Goal: Check status: Check status

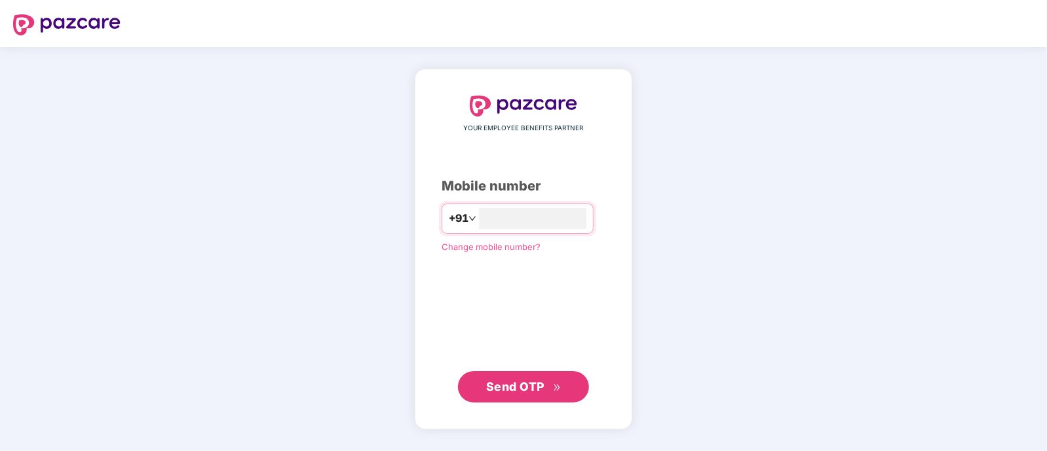
type input "**********"
click at [542, 375] on button "Send OTP" at bounding box center [523, 386] width 131 height 31
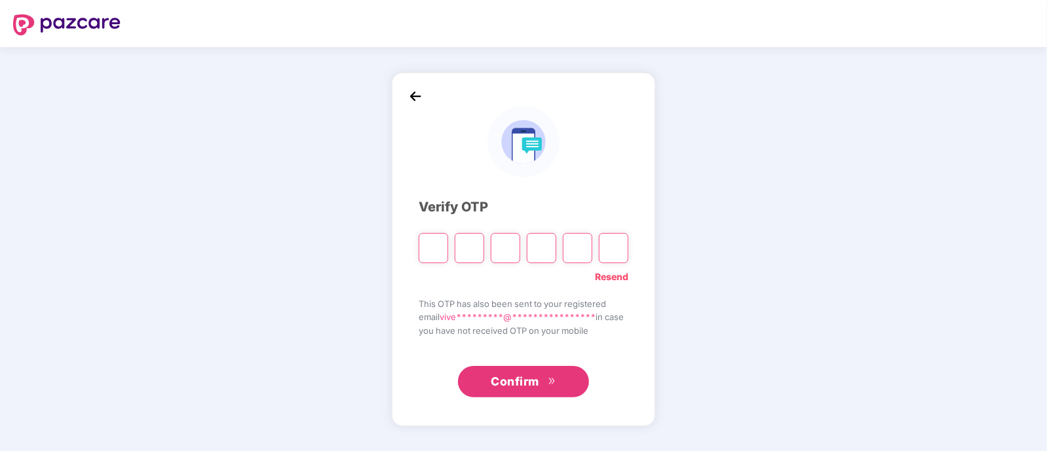
type input "*"
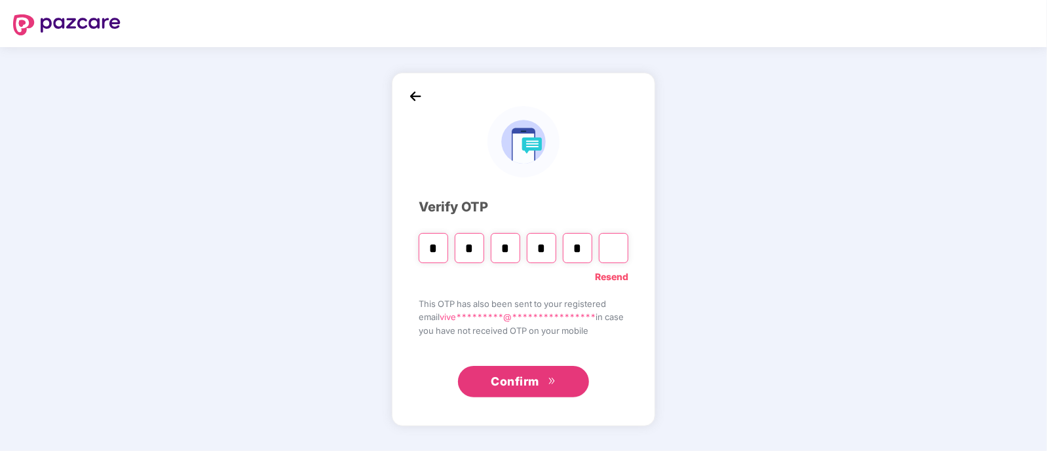
type input "*"
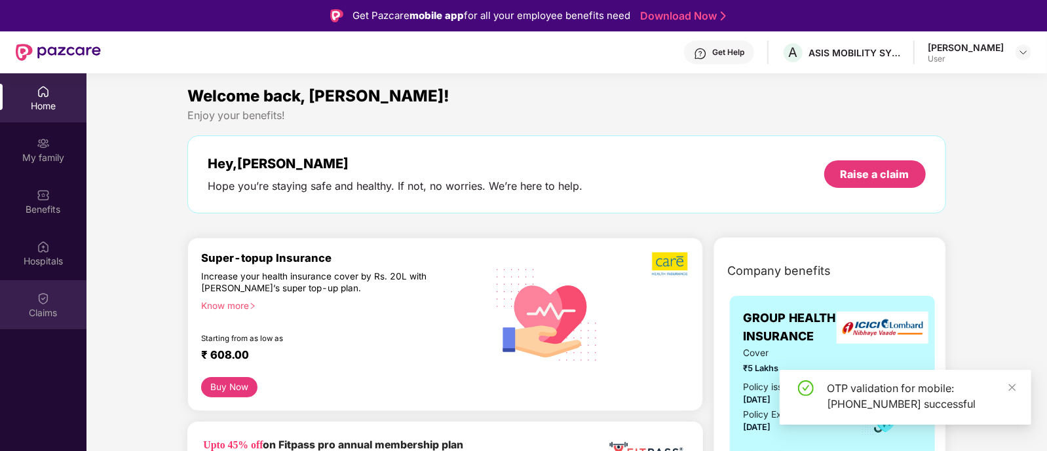
click at [29, 311] on div "Claims" at bounding box center [43, 313] width 86 height 13
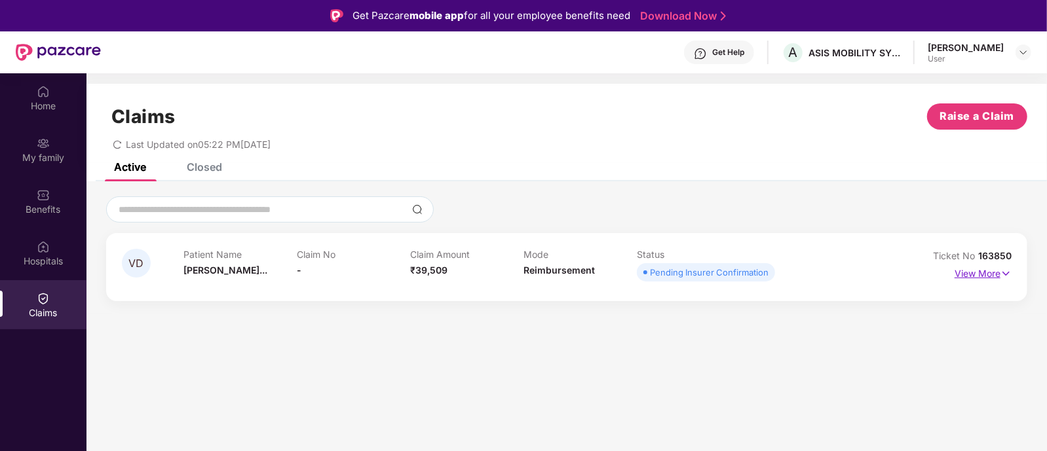
click at [1002, 277] on img at bounding box center [1006, 274] width 11 height 14
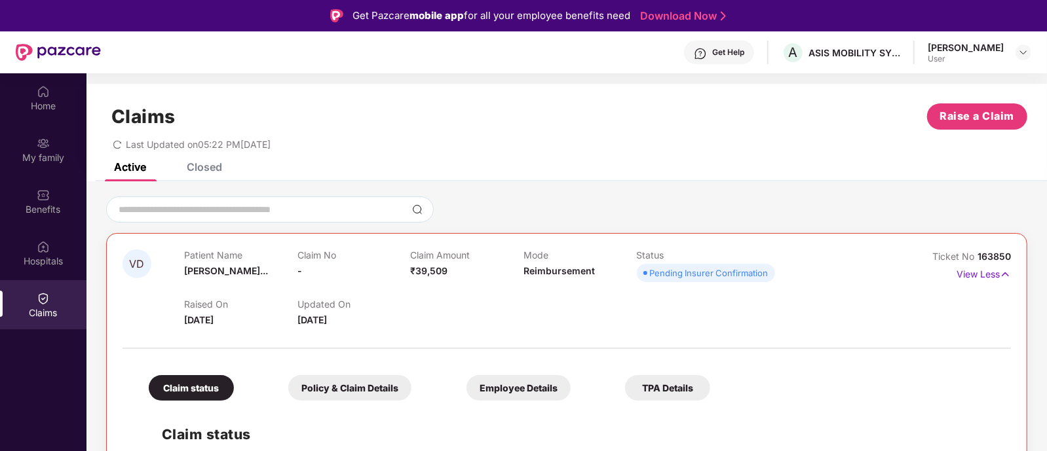
click at [941, 202] on div at bounding box center [566, 210] width 921 height 26
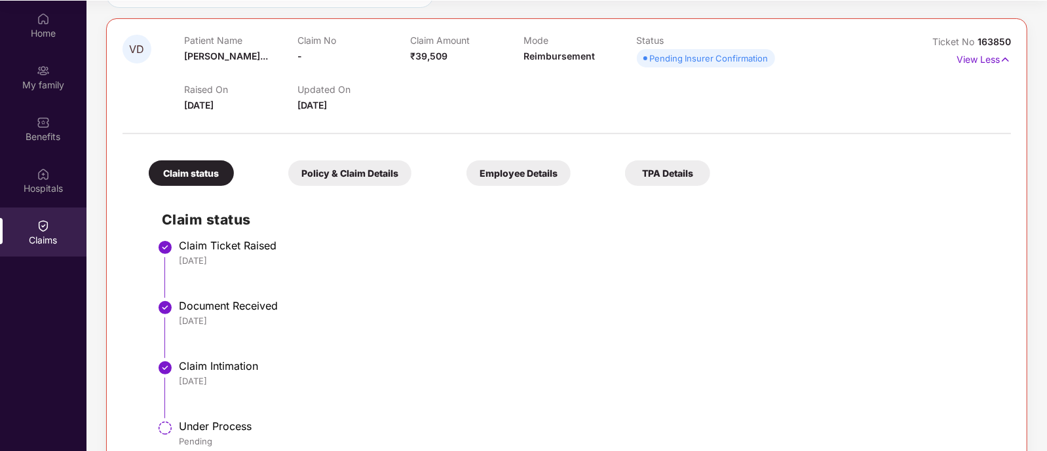
scroll to position [109, 0]
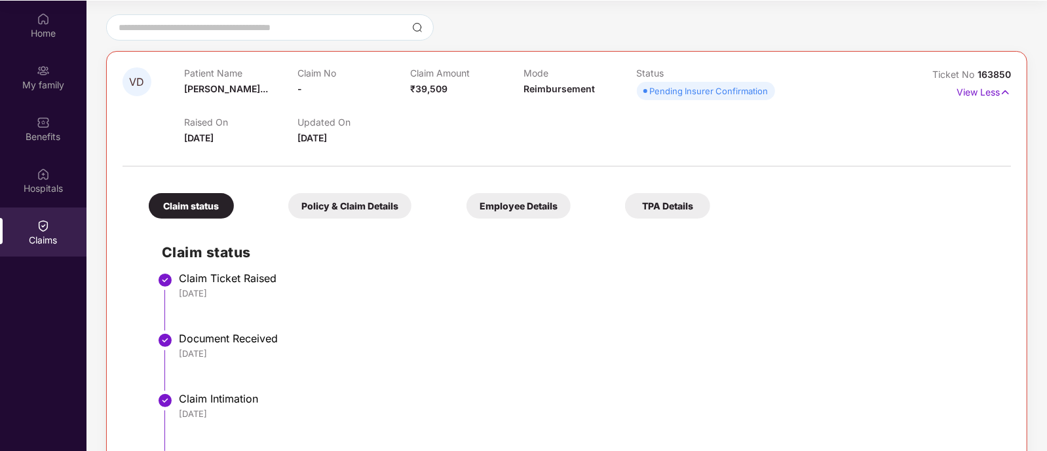
click at [189, 210] on div "Claim status" at bounding box center [191, 206] width 85 height 26
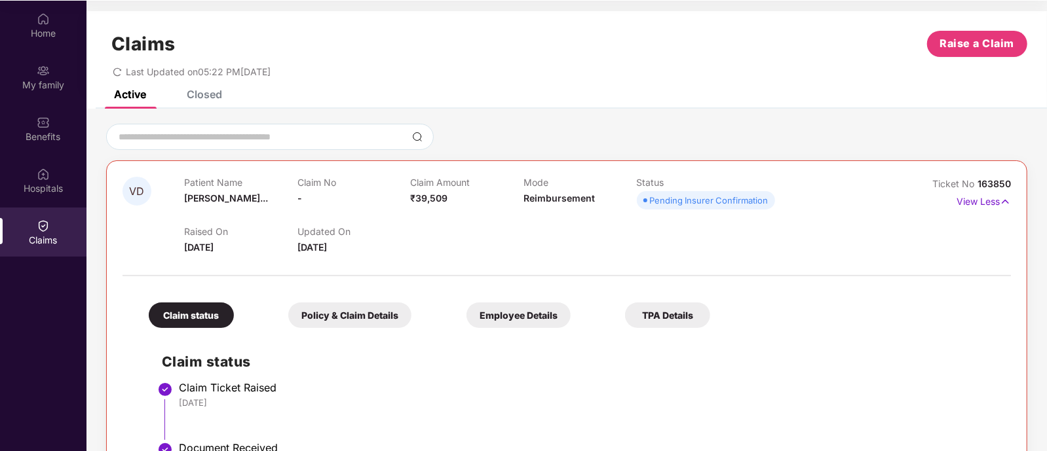
scroll to position [0, 0]
